Goal: Information Seeking & Learning: Learn about a topic

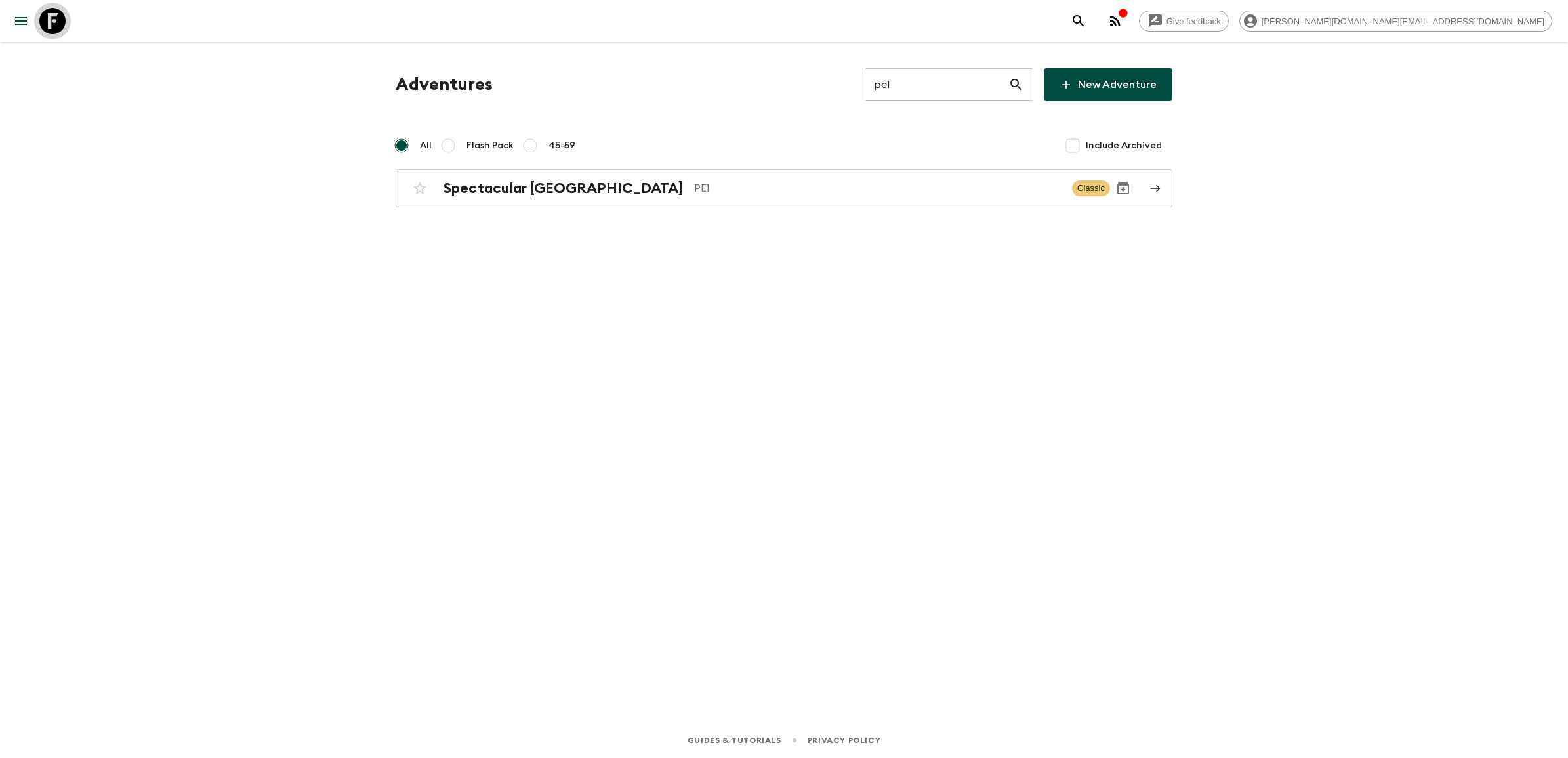
click at [59, 21] on icon at bounding box center [53, 21] width 26 height 26
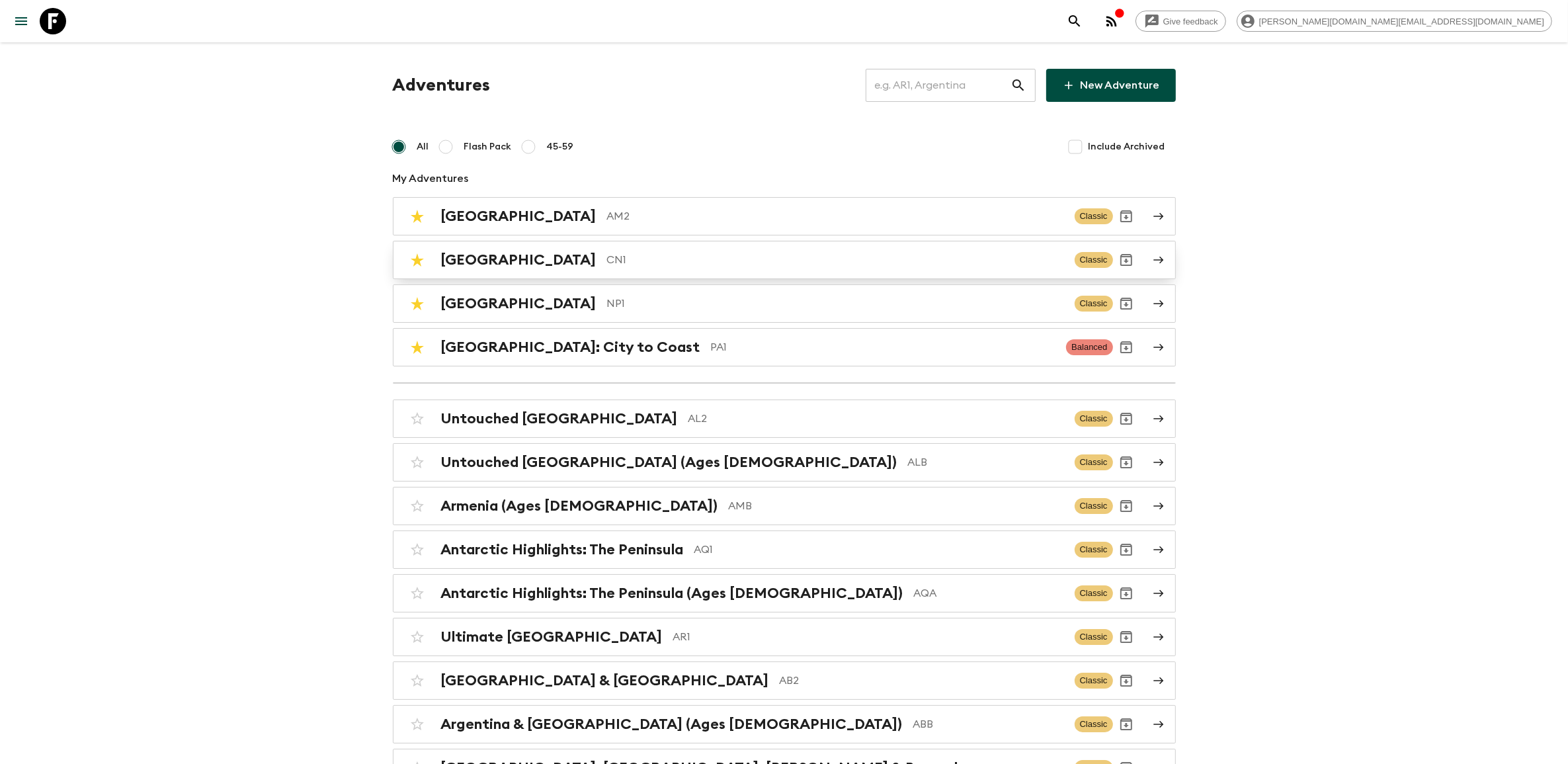
click at [669, 268] on p "CN1" at bounding box center [836, 260] width 457 height 16
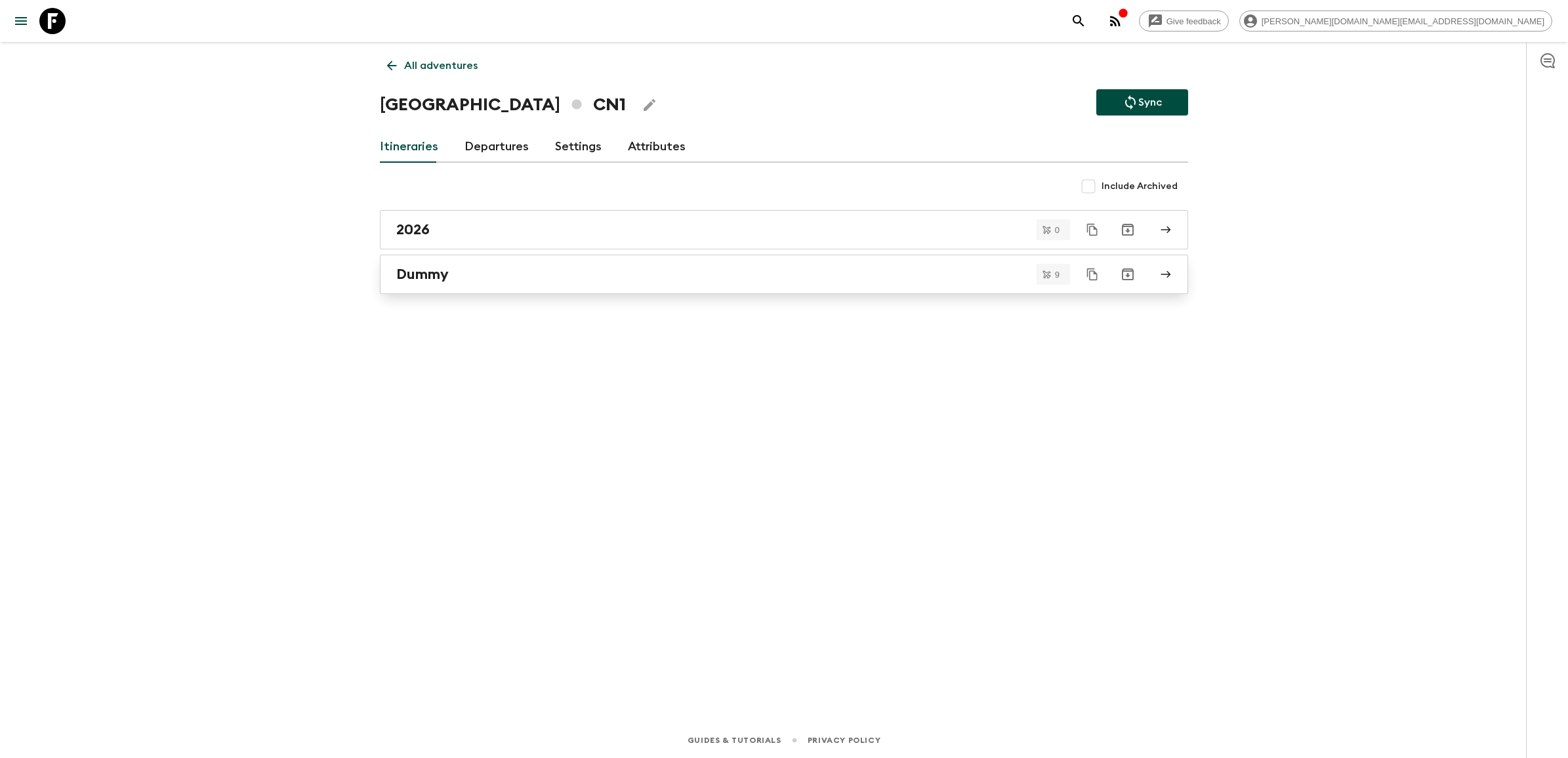
click at [467, 278] on div "Dummy" at bounding box center [771, 274] width 751 height 17
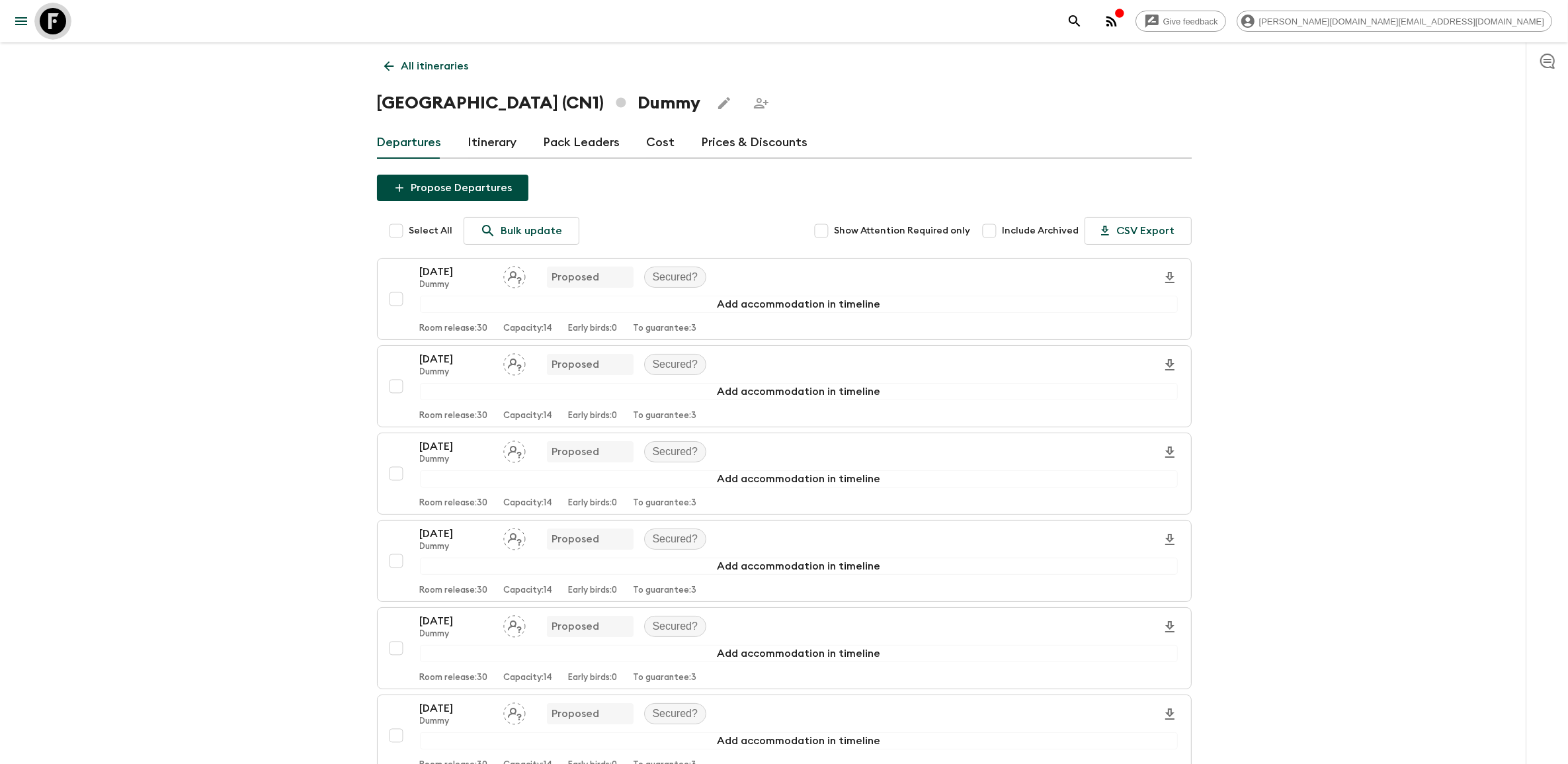
drag, startPoint x: 45, startPoint y: 25, endPoint x: 85, endPoint y: 32, distance: 40.6
click at [45, 25] on icon at bounding box center [53, 21] width 26 height 26
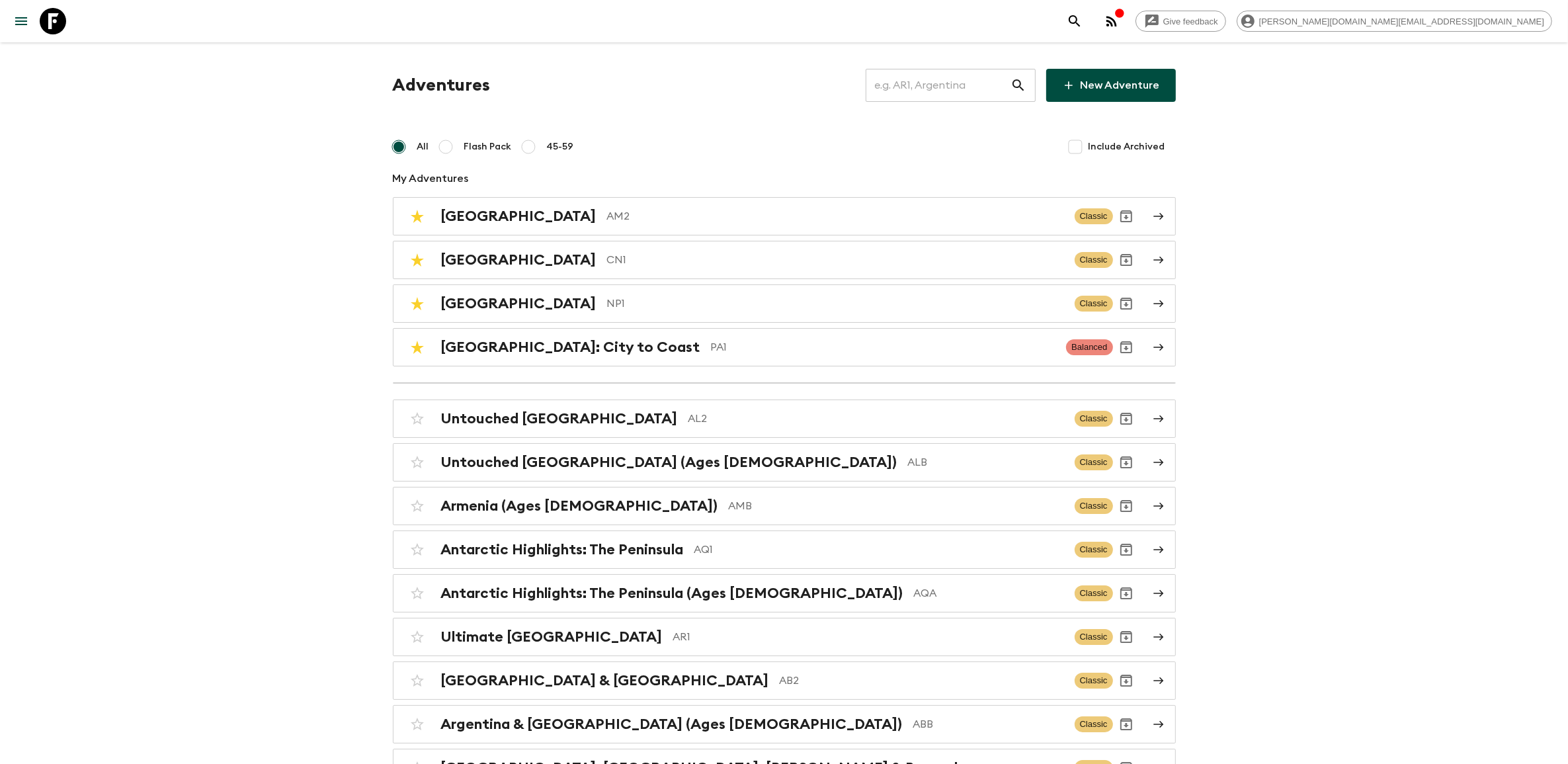
click at [607, 301] on p "NP1" at bounding box center [836, 303] width 457 height 16
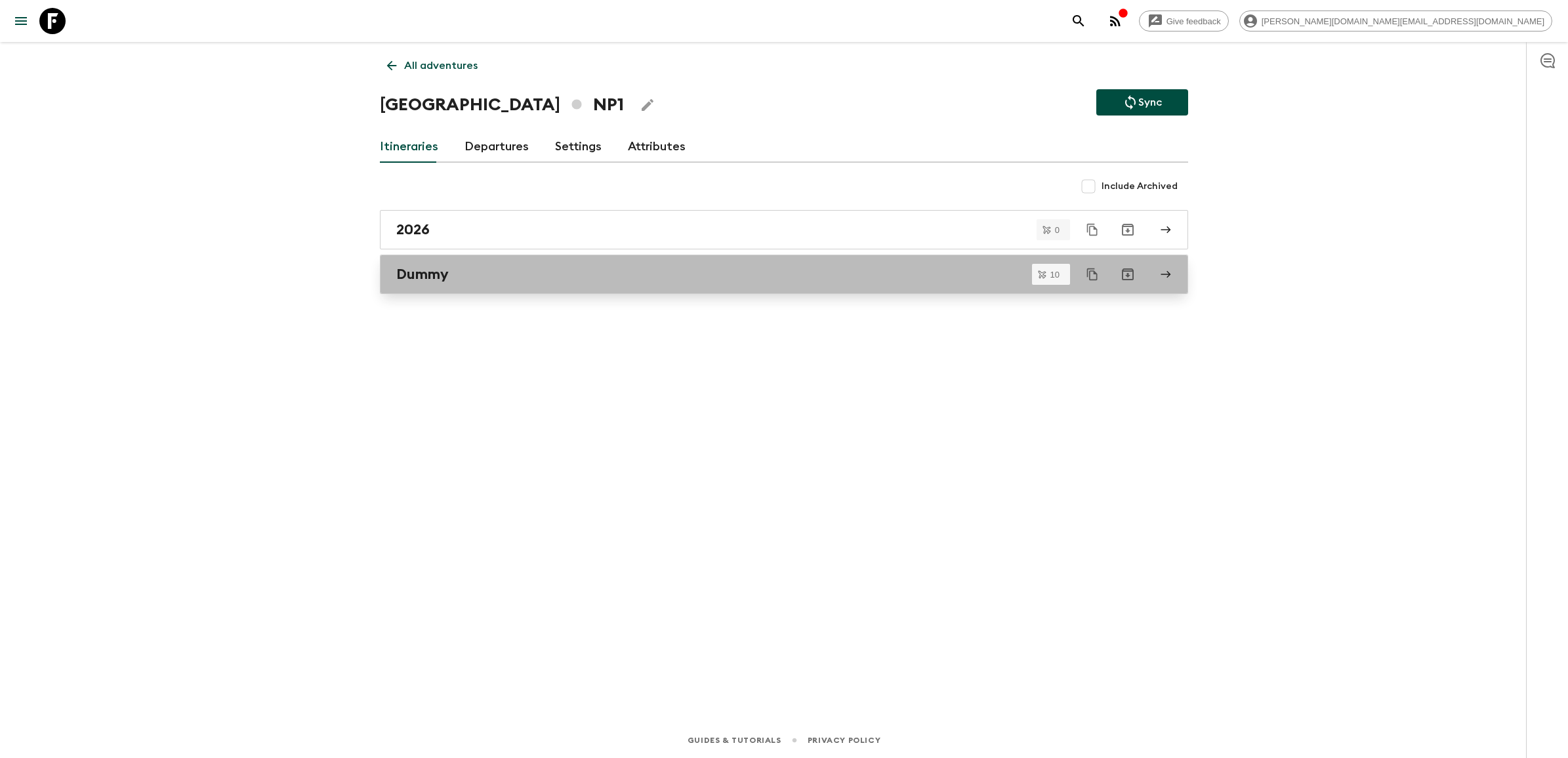
click at [497, 287] on link "Dummy" at bounding box center [784, 275] width 808 height 40
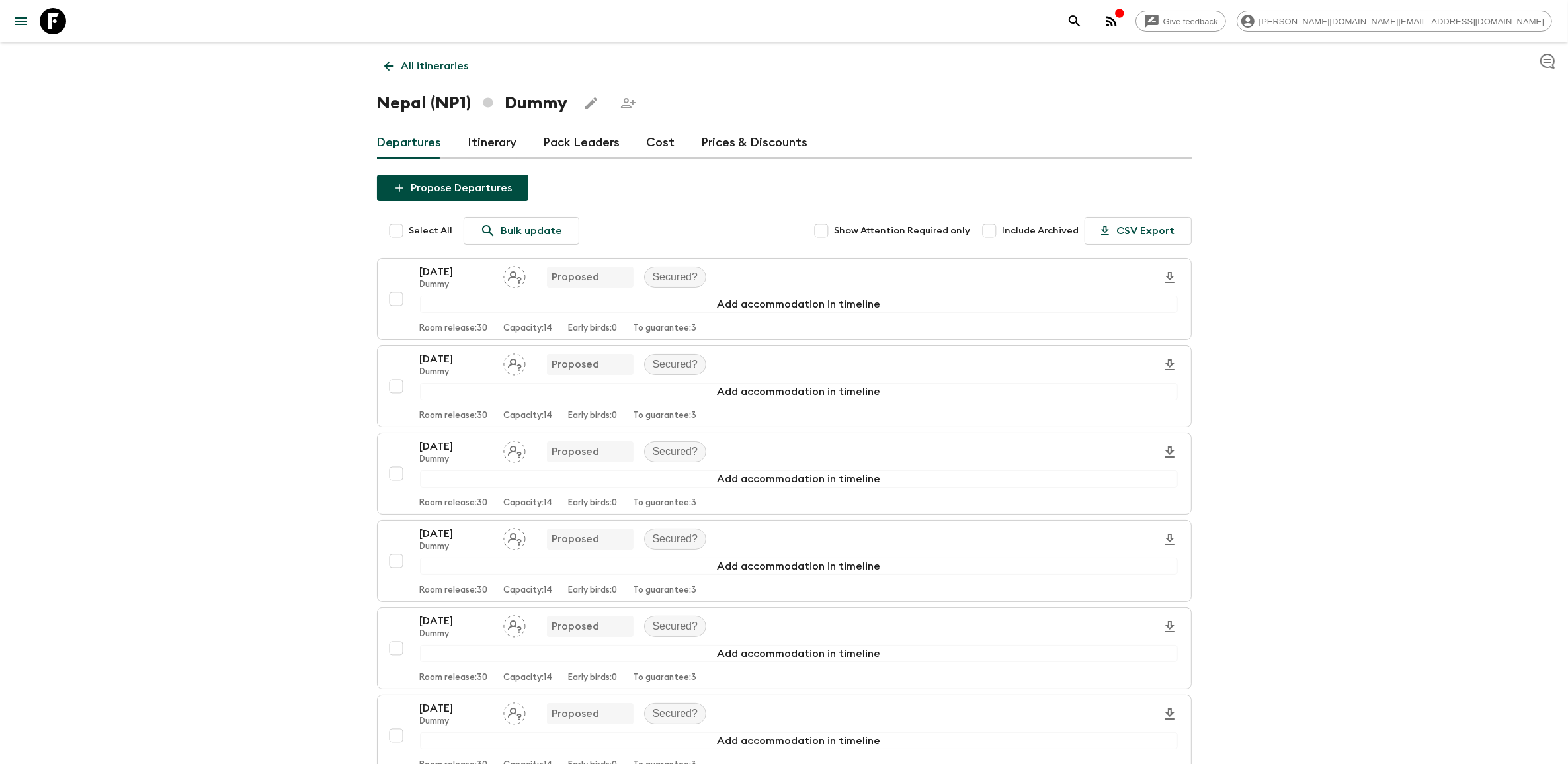
click at [500, 147] on link "Itinerary" at bounding box center [492, 143] width 49 height 32
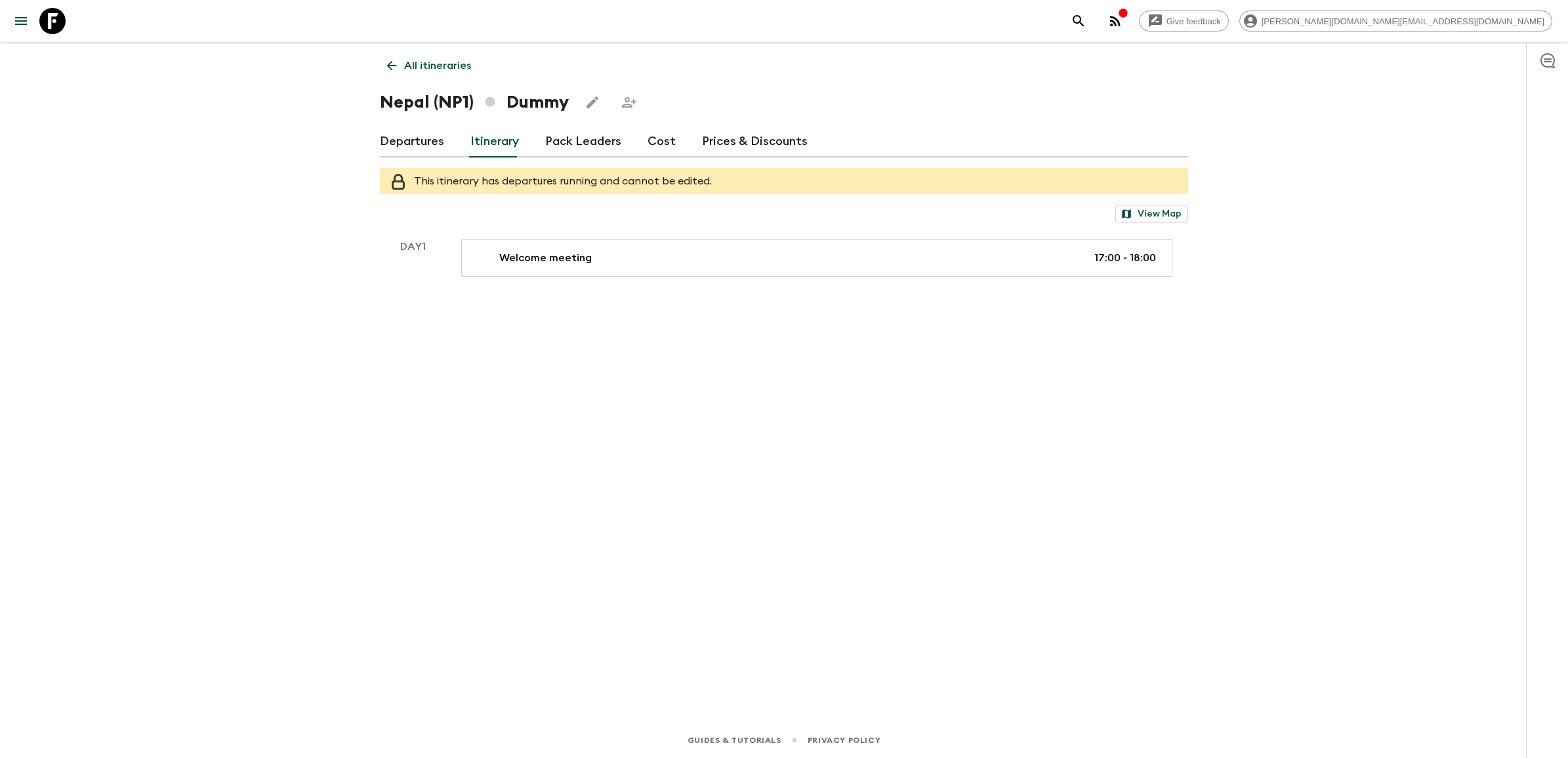
click at [395, 68] on icon at bounding box center [391, 65] width 14 height 14
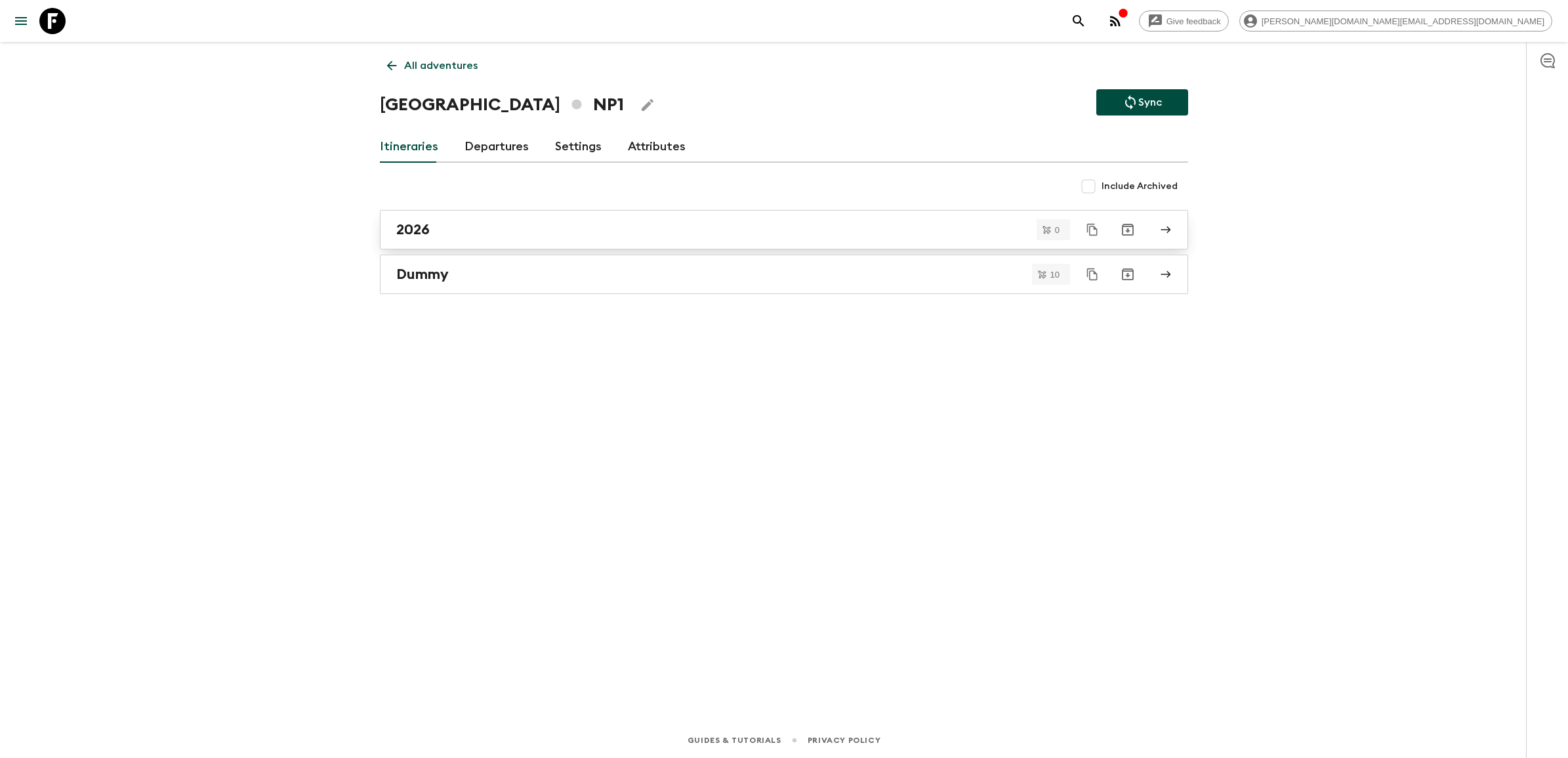
click at [433, 236] on div "2026" at bounding box center [771, 230] width 751 height 17
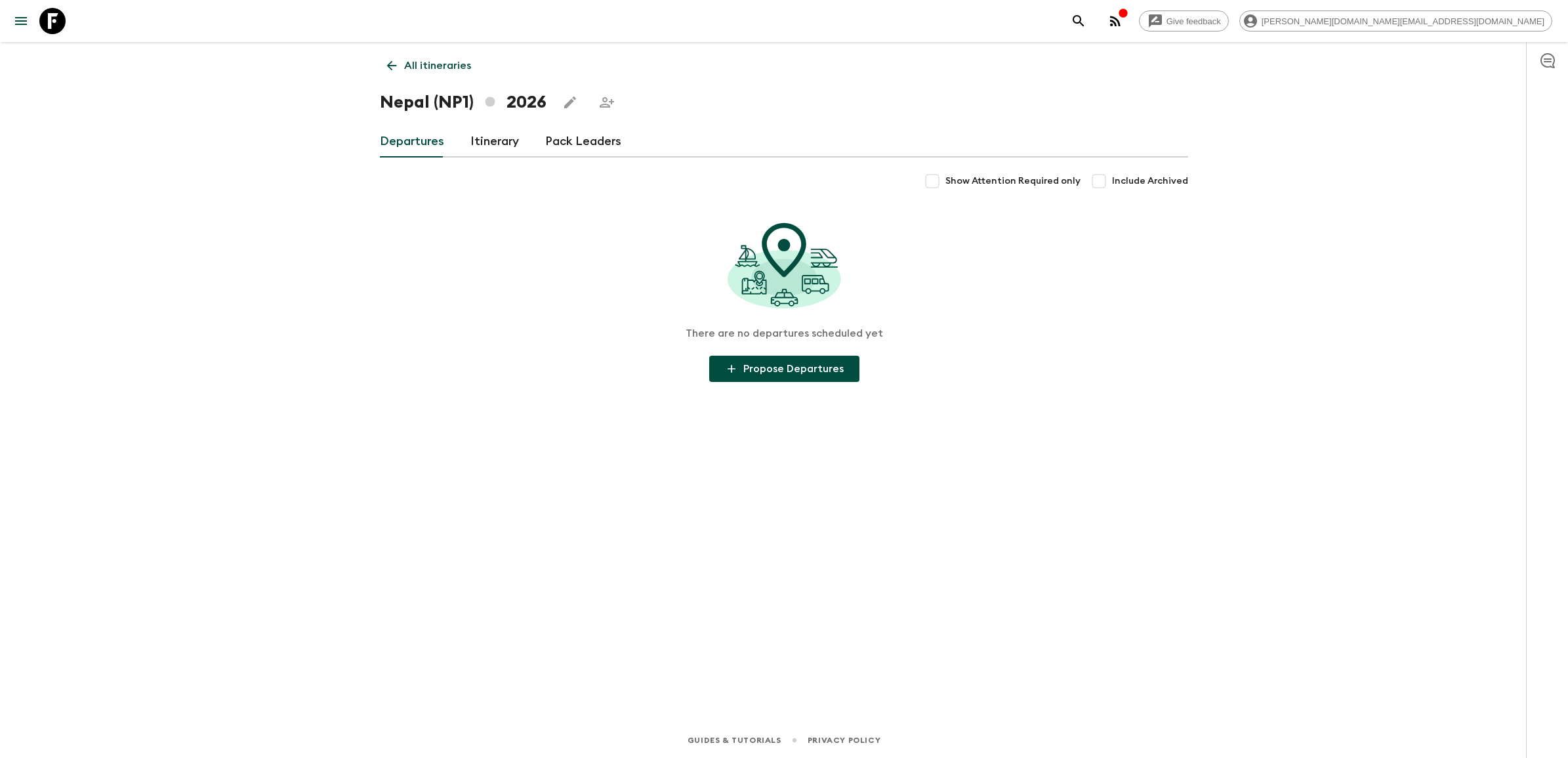
click at [499, 142] on link "Itinerary" at bounding box center [495, 141] width 49 height 31
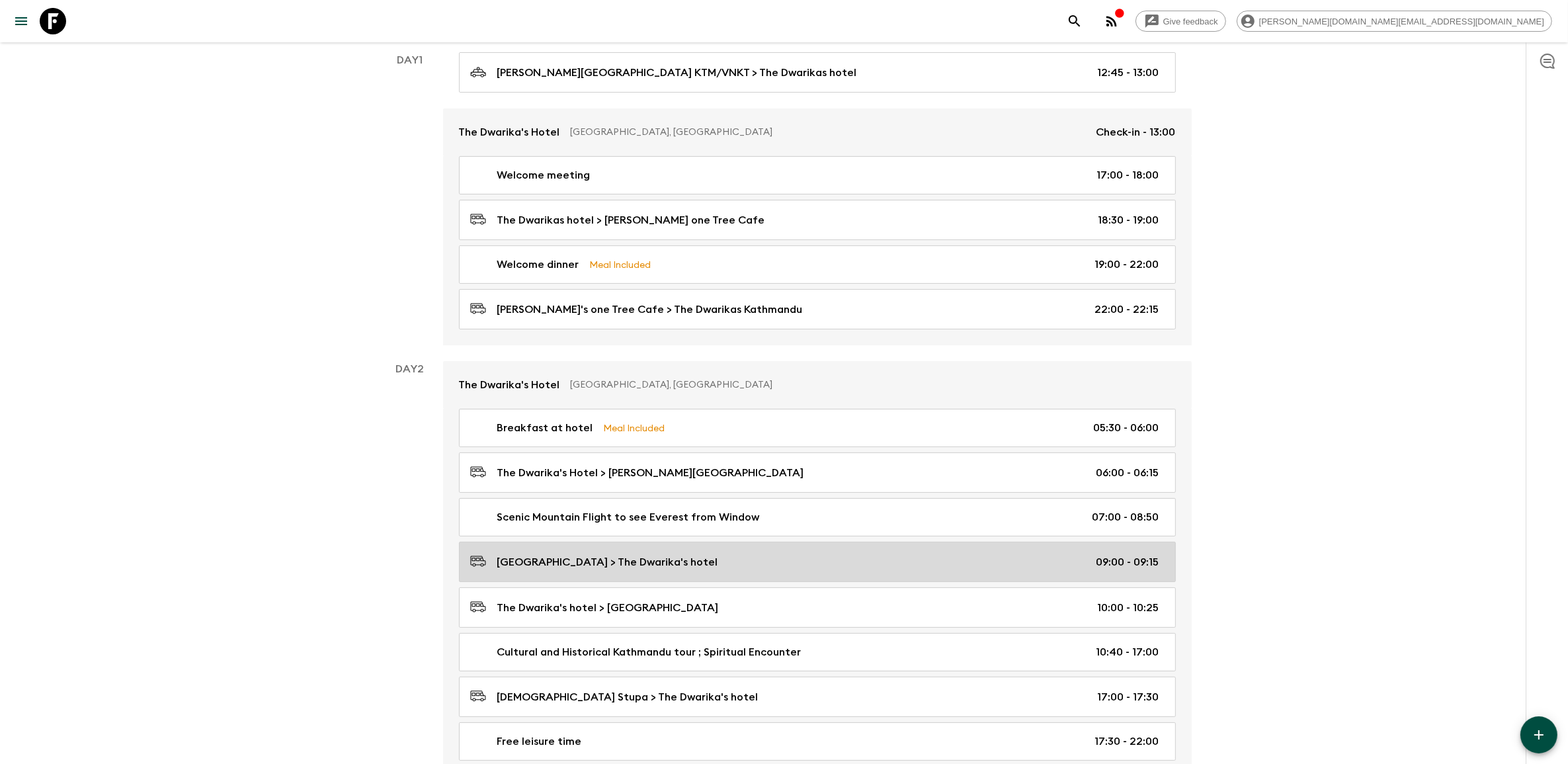
scroll to position [248, 0]
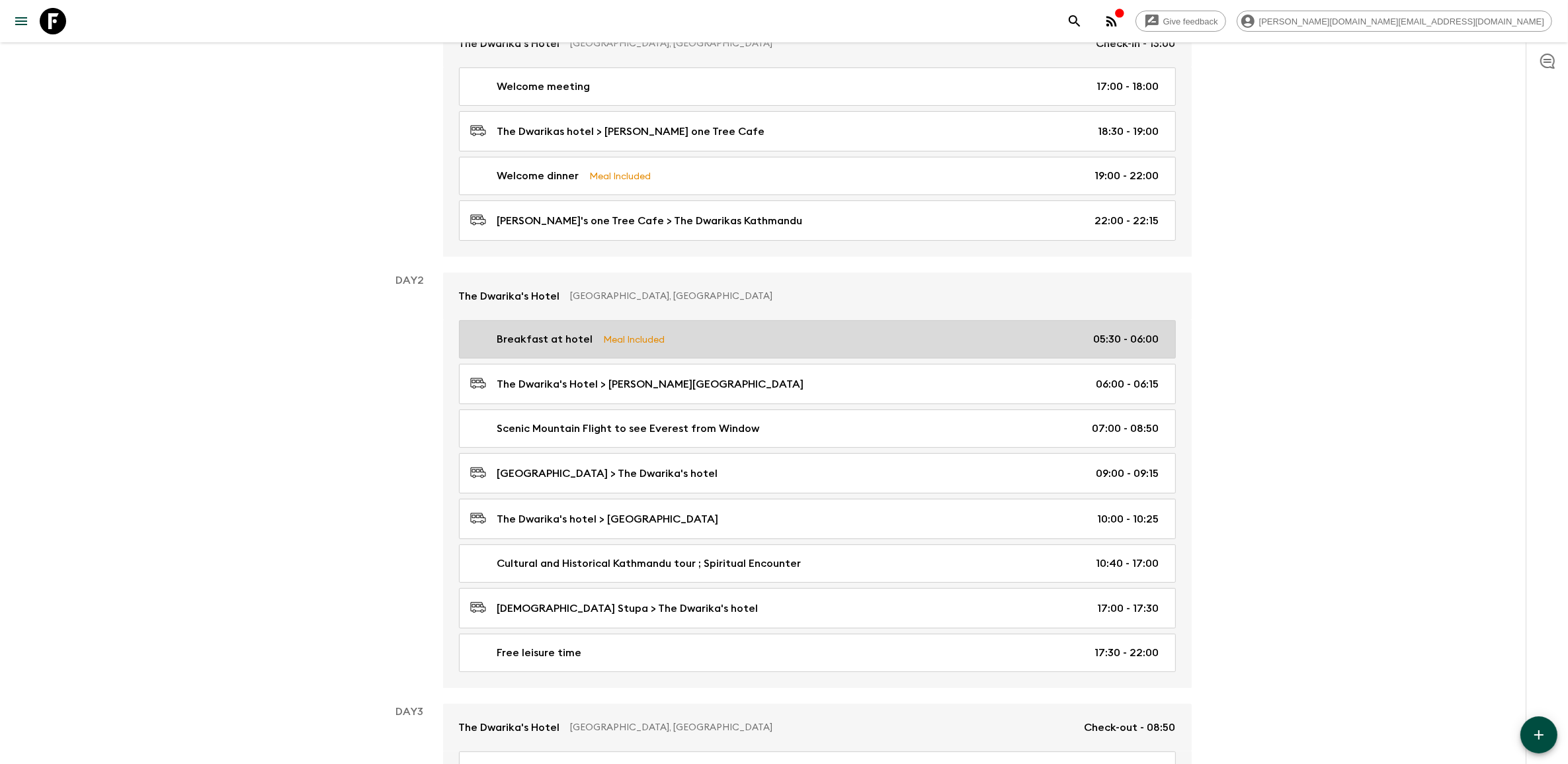
click at [734, 335] on div "Breakfast at hotel Meal Included 05:30 - 06:00" at bounding box center [815, 339] width 689 height 16
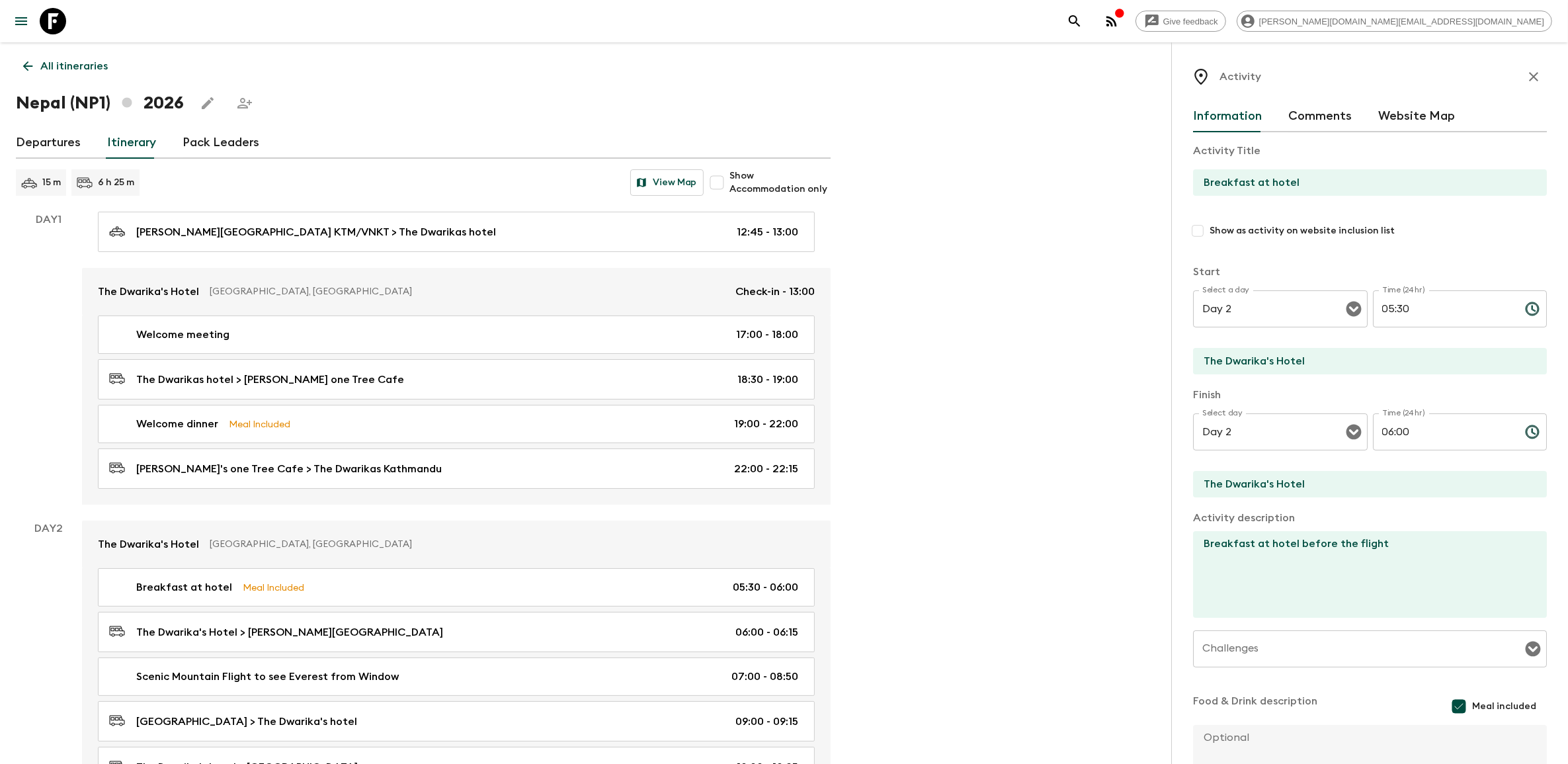
drag, startPoint x: 1515, startPoint y: 72, endPoint x: 1308, endPoint y: 200, distance: 243.4
click at [1526, 72] on icon "button" at bounding box center [1534, 76] width 16 height 16
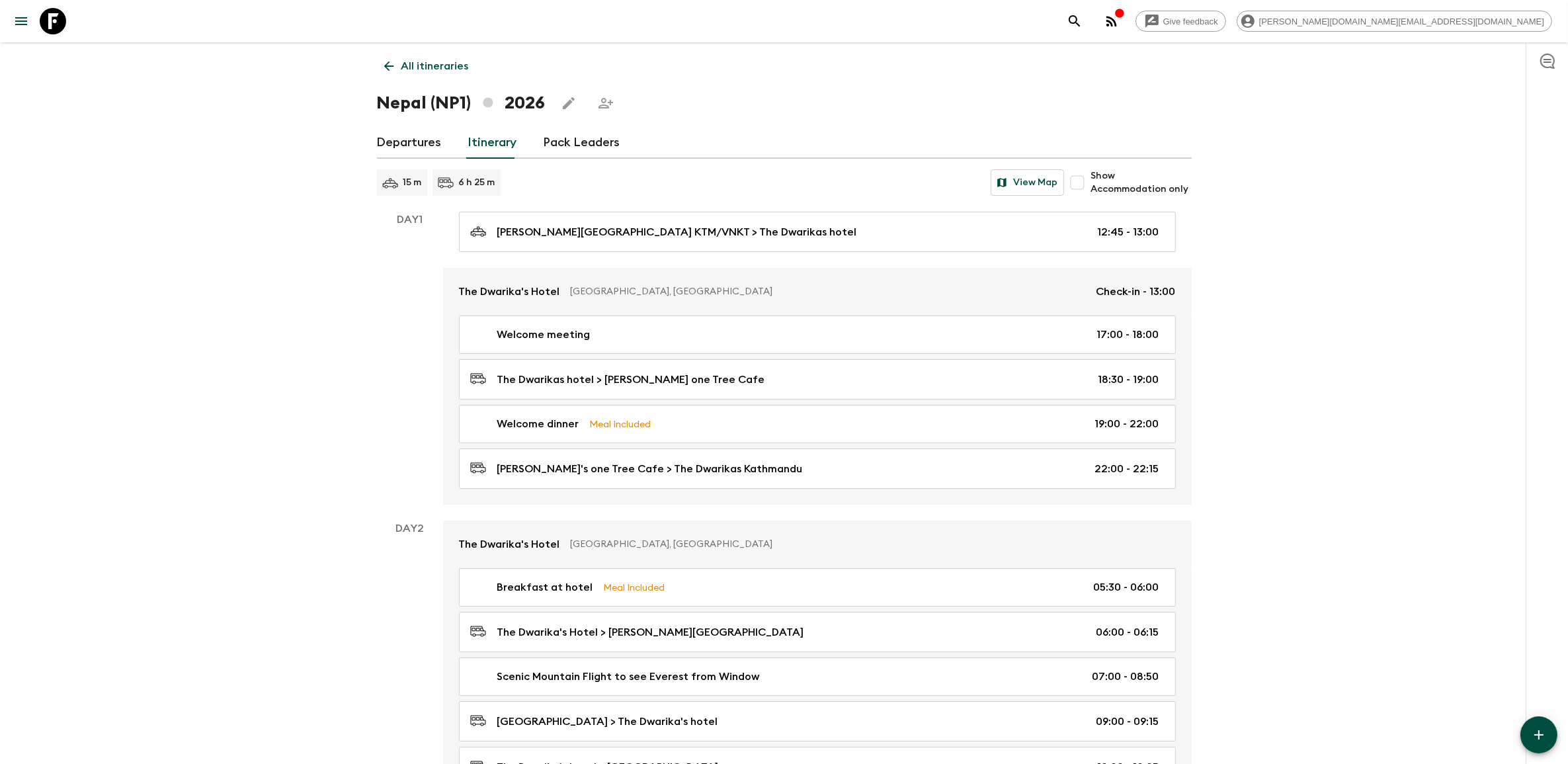
click at [50, 17] on icon at bounding box center [53, 21] width 26 height 26
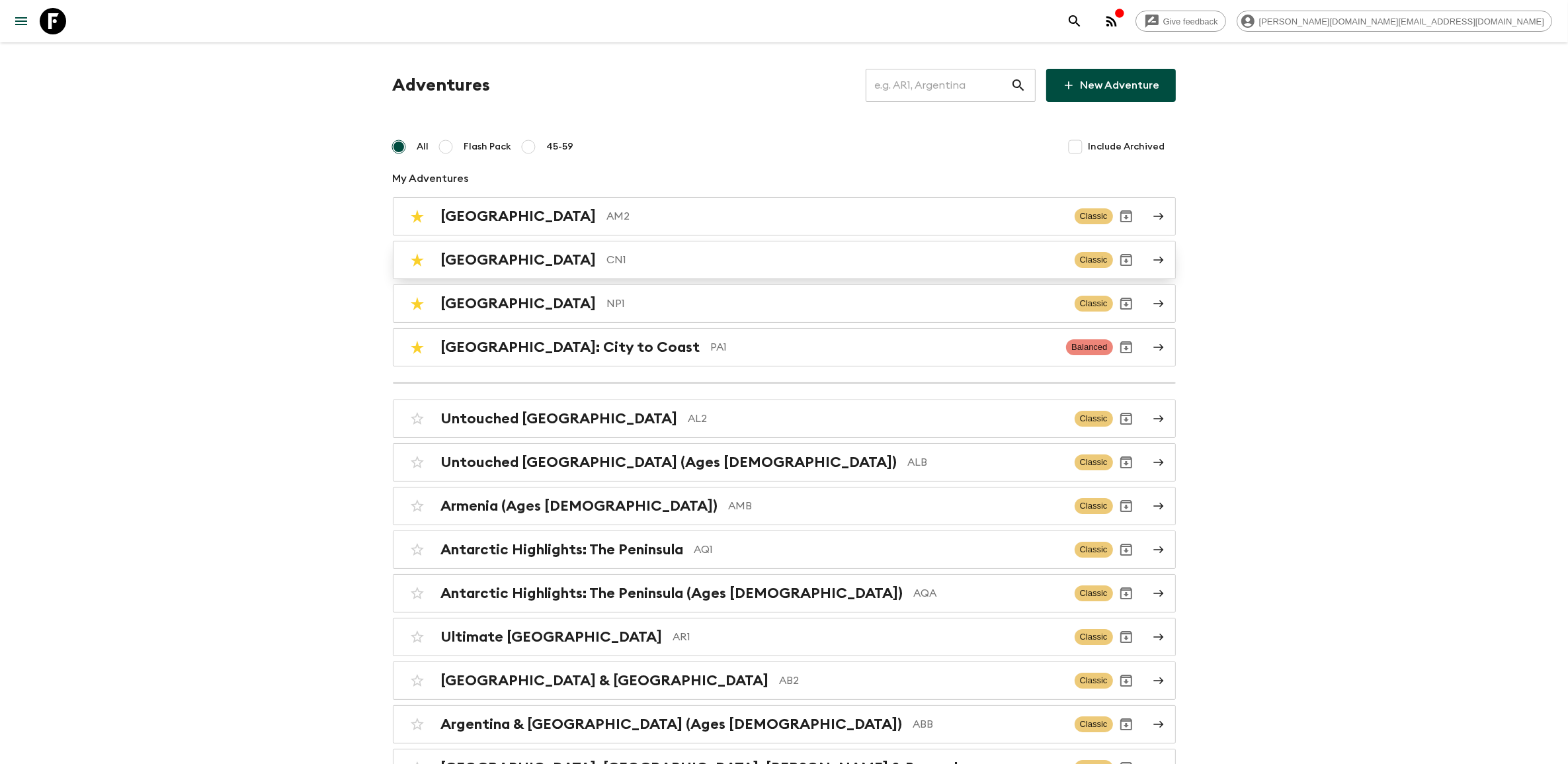
click at [607, 256] on p "CN1" at bounding box center [836, 260] width 457 height 16
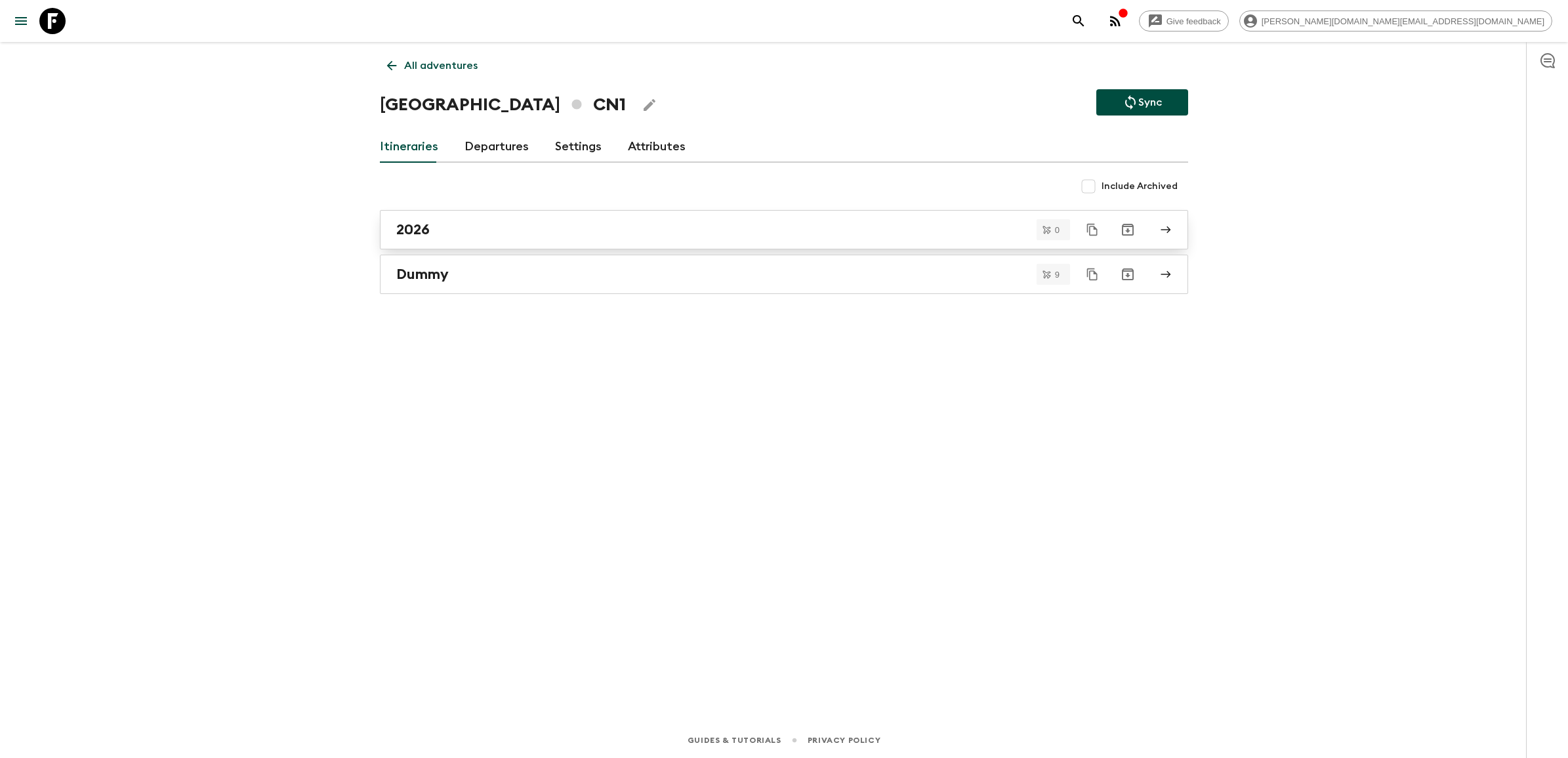
click at [496, 224] on div "2026" at bounding box center [771, 230] width 751 height 17
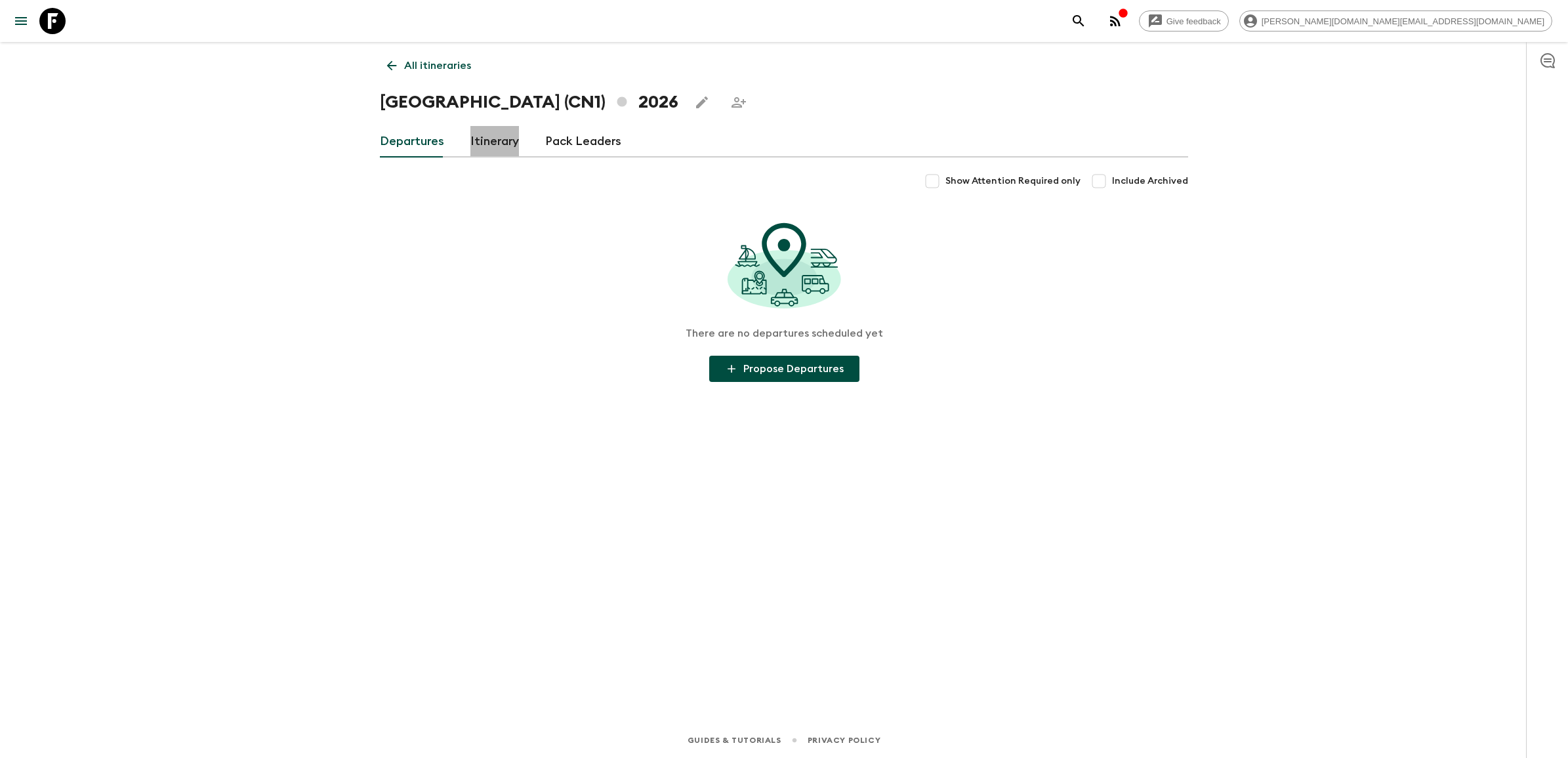
click at [488, 143] on link "Itinerary" at bounding box center [495, 141] width 49 height 31
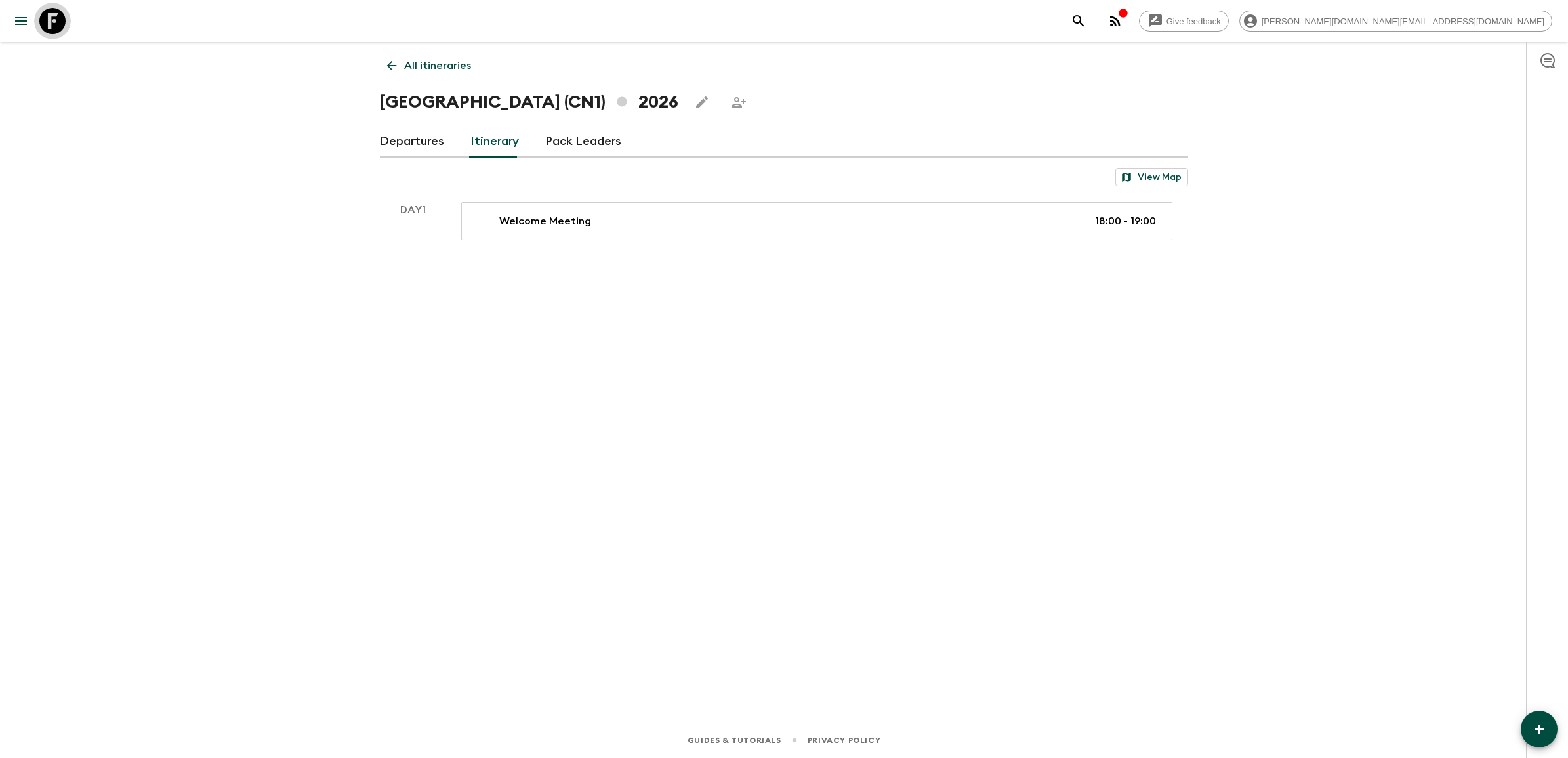
click at [66, 14] on link at bounding box center [53, 21] width 37 height 37
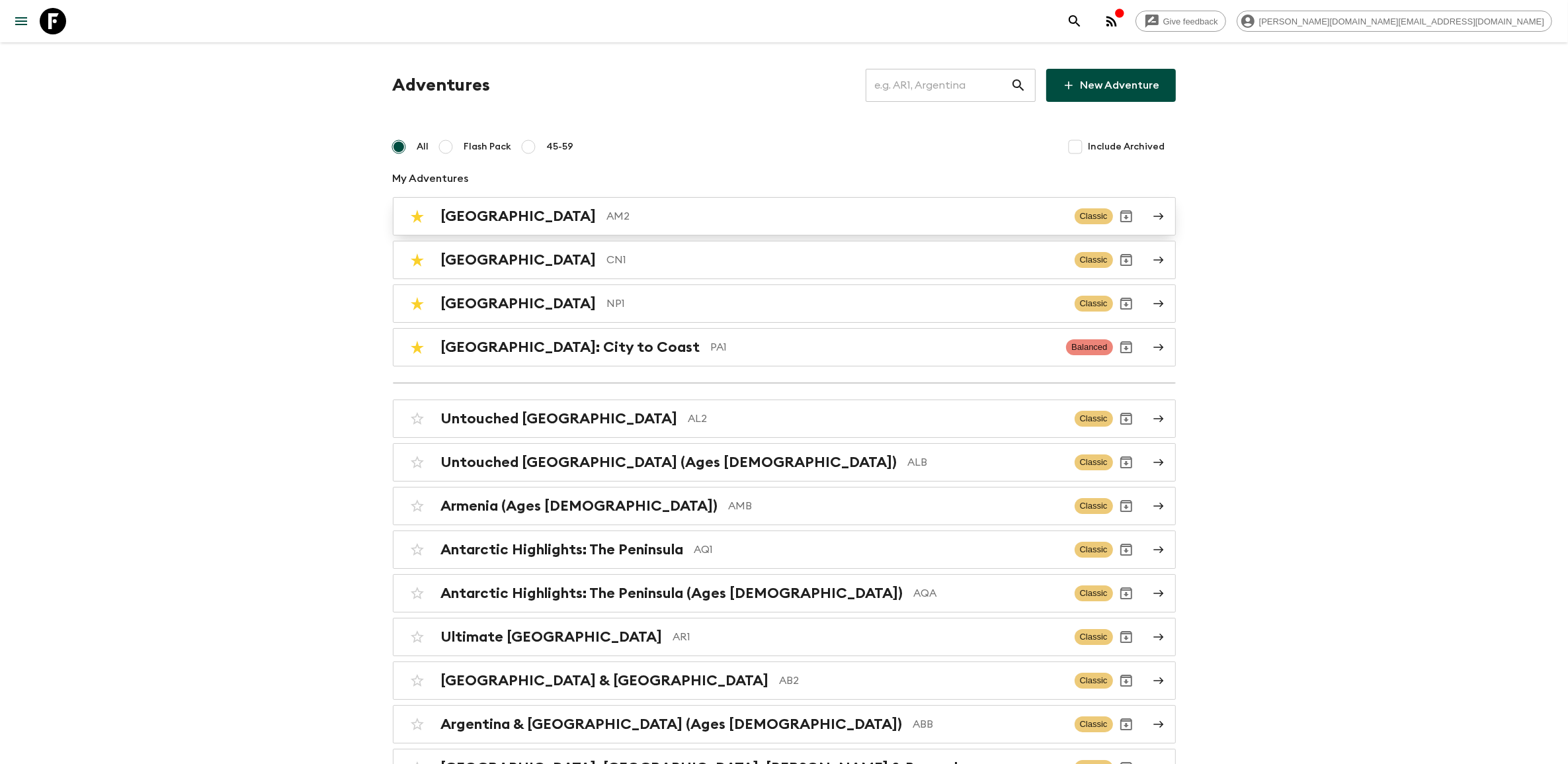
click at [480, 214] on h2 "[GEOGRAPHIC_DATA]" at bounding box center [519, 216] width 156 height 17
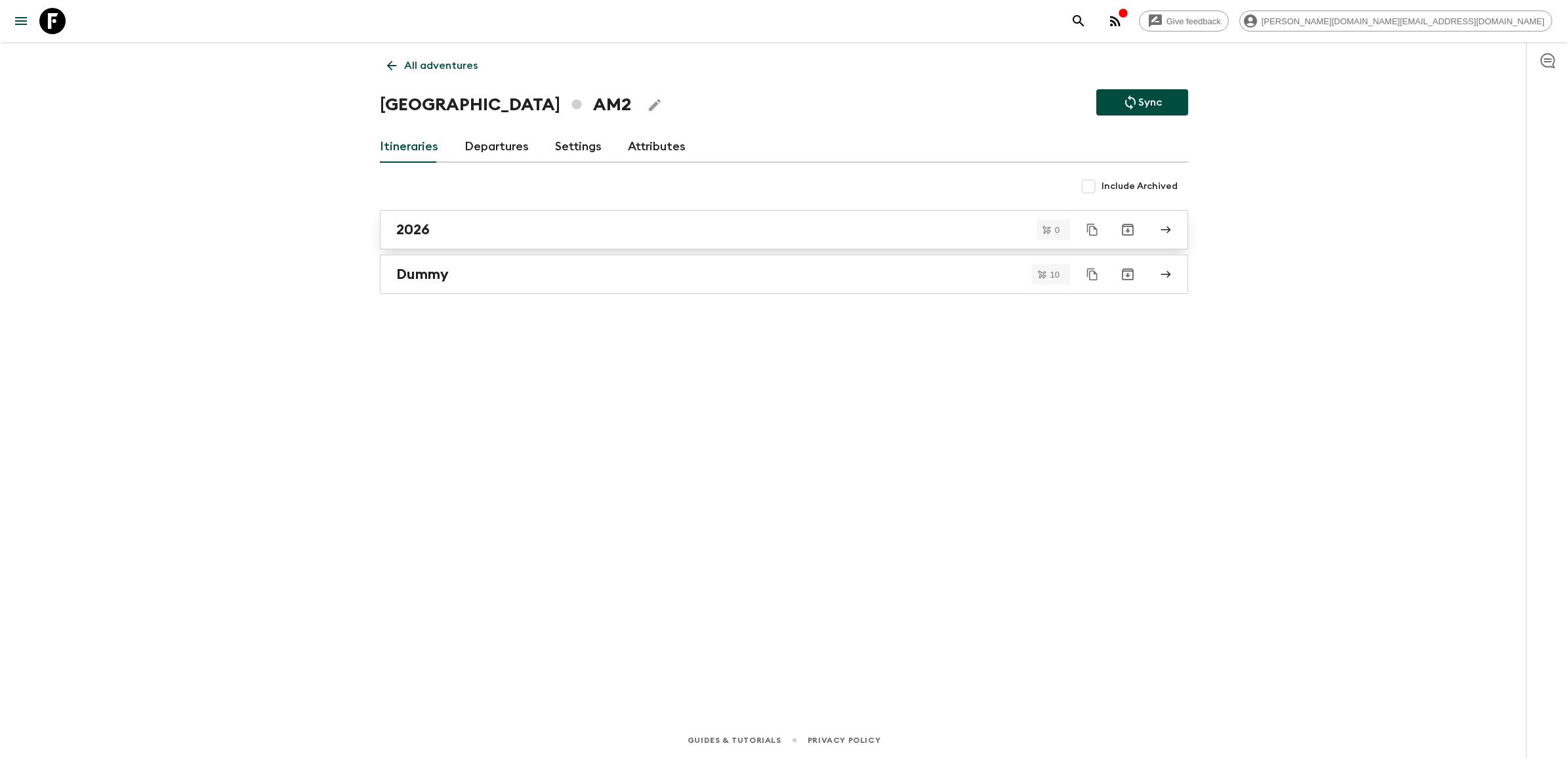
click at [465, 221] on div "2026" at bounding box center [771, 230] width 751 height 17
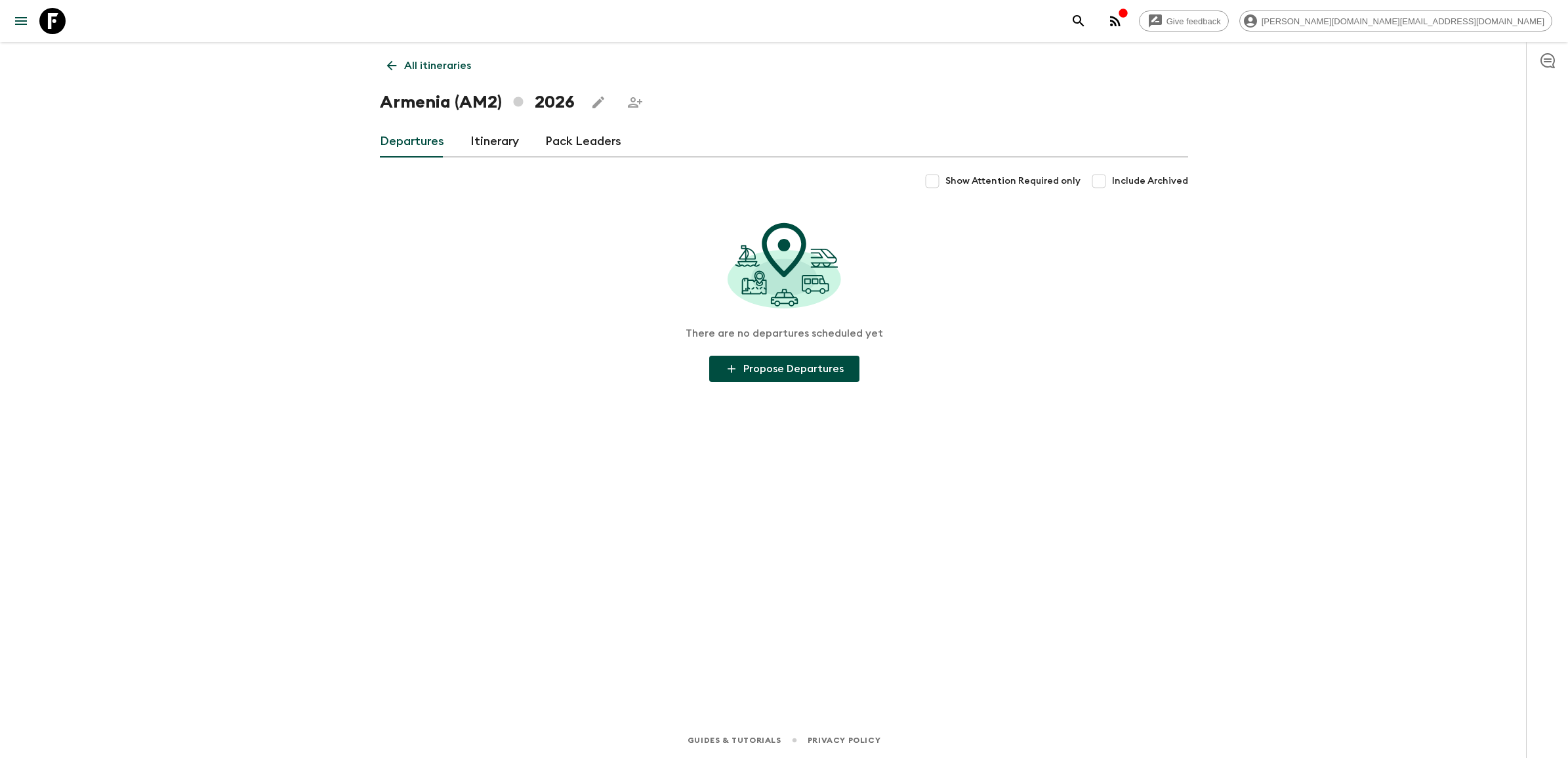
click at [491, 148] on link "Itinerary" at bounding box center [495, 141] width 49 height 31
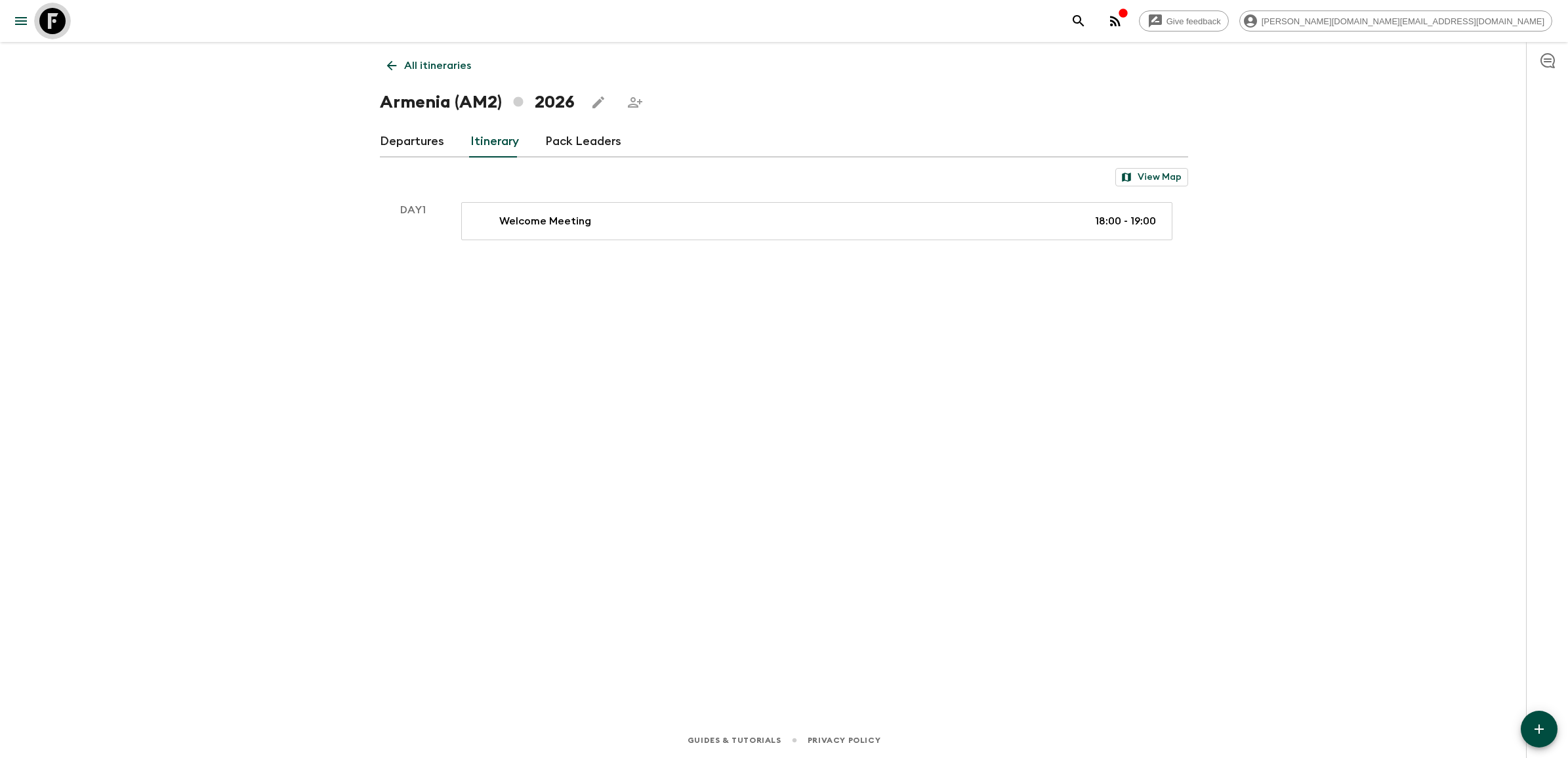
click at [57, 17] on icon at bounding box center [53, 21] width 26 height 26
